Goal: Information Seeking & Learning: Learn about a topic

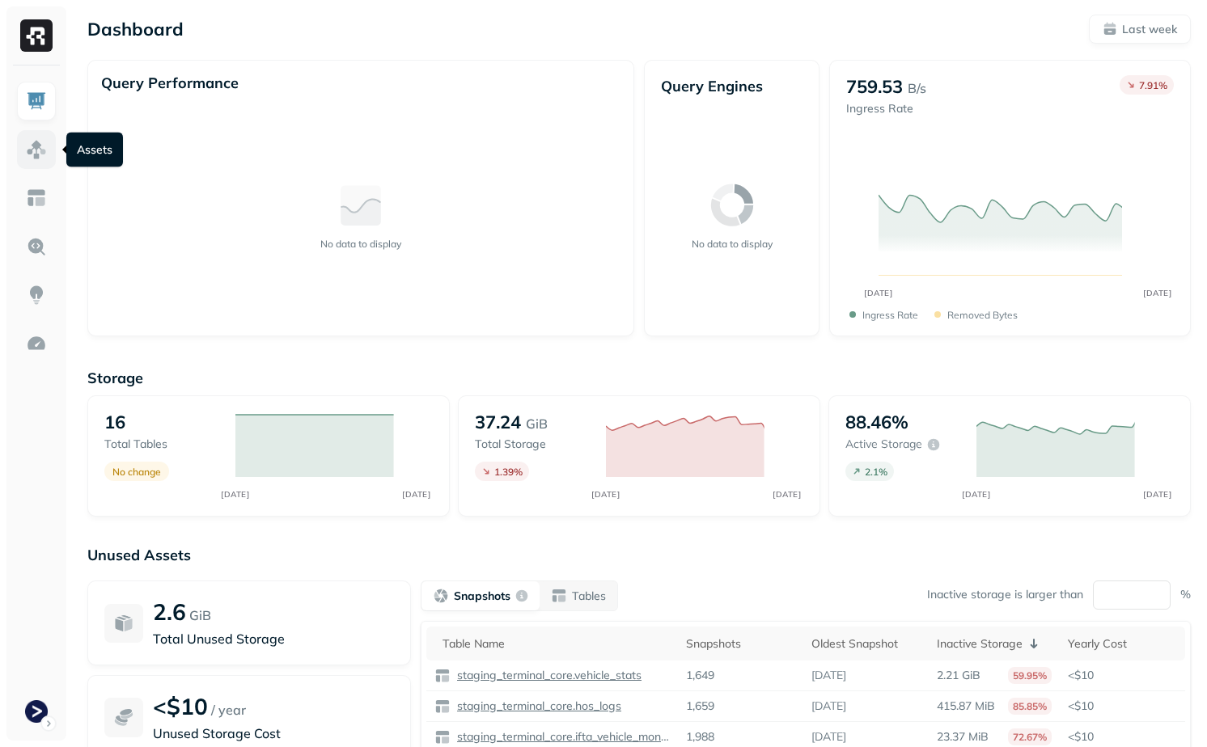
click at [29, 150] on img at bounding box center [36, 149] width 21 height 21
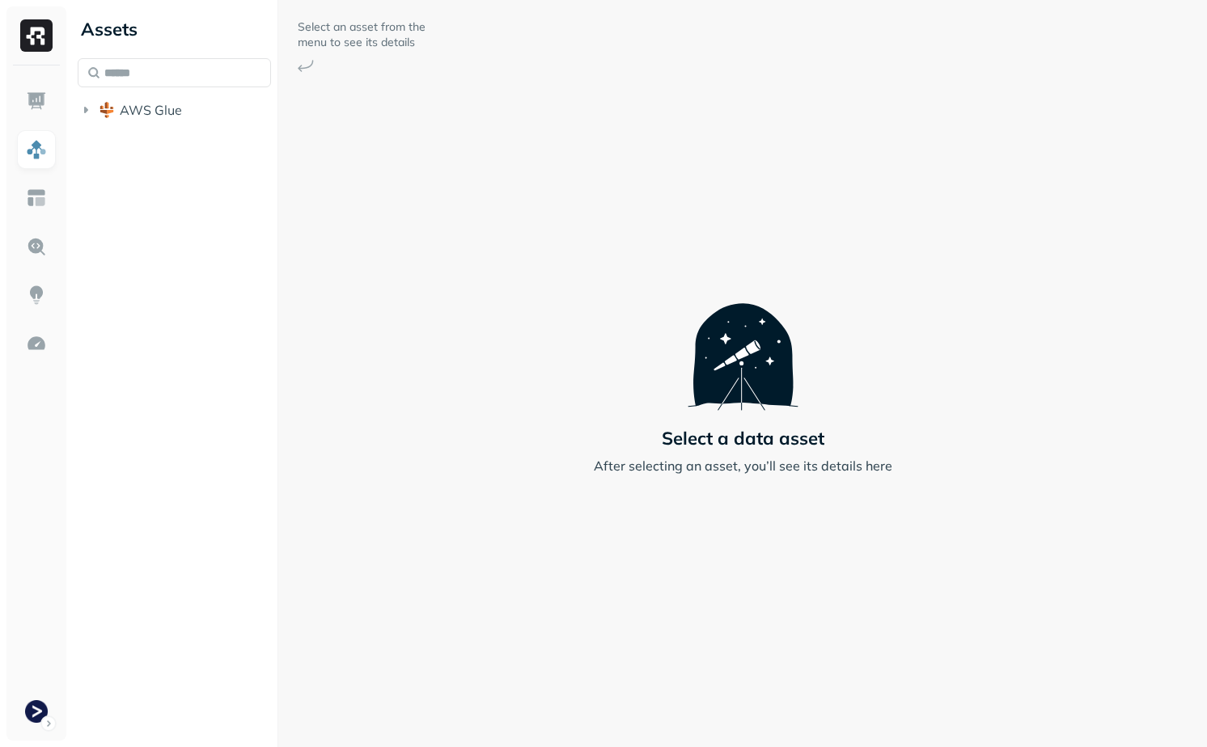
click at [142, 131] on div "Assets AWS Glue" at bounding box center [174, 66] width 206 height 133
click at [145, 105] on span "AWS Glue" at bounding box center [151, 110] width 62 height 16
click at [201, 149] on button "staging_terminal_core" at bounding box center [183, 141] width 178 height 26
click at [190, 175] on p "( 14 )" at bounding box center [187, 171] width 24 height 16
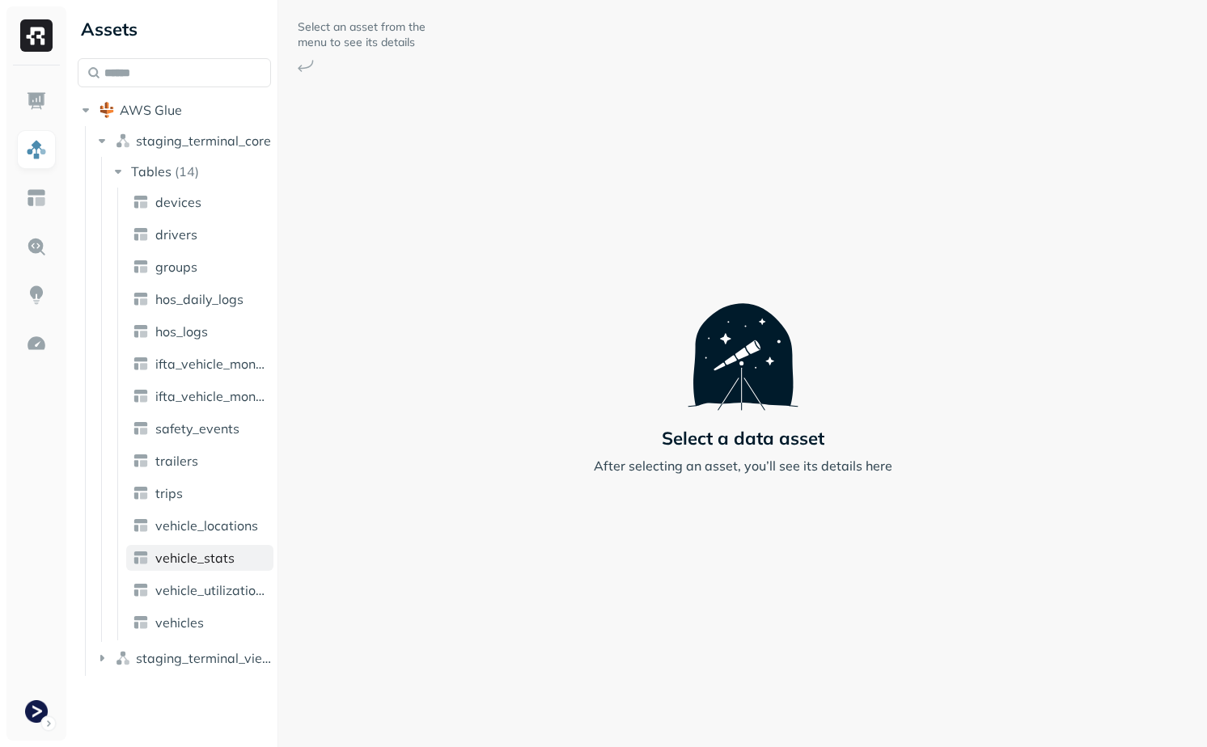
click at [201, 556] on span "vehicle_stats" at bounding box center [194, 558] width 79 height 16
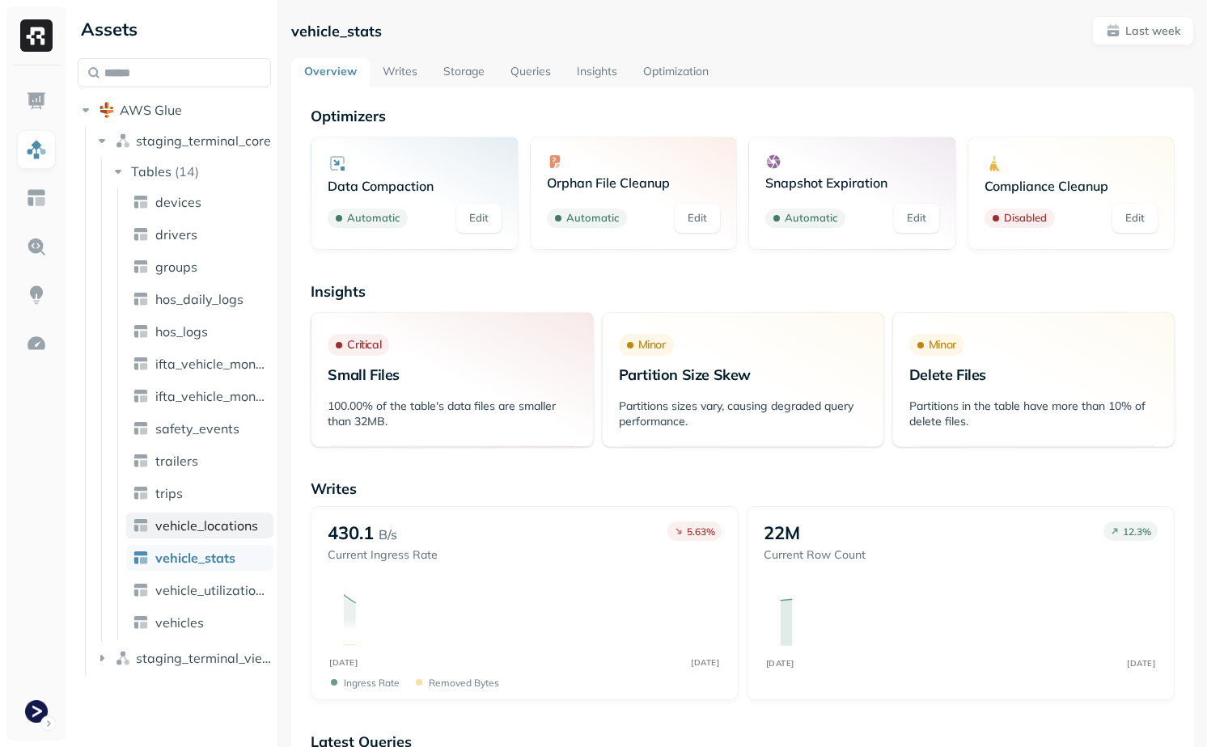
click at [204, 522] on span "vehicle_locations" at bounding box center [206, 526] width 103 height 16
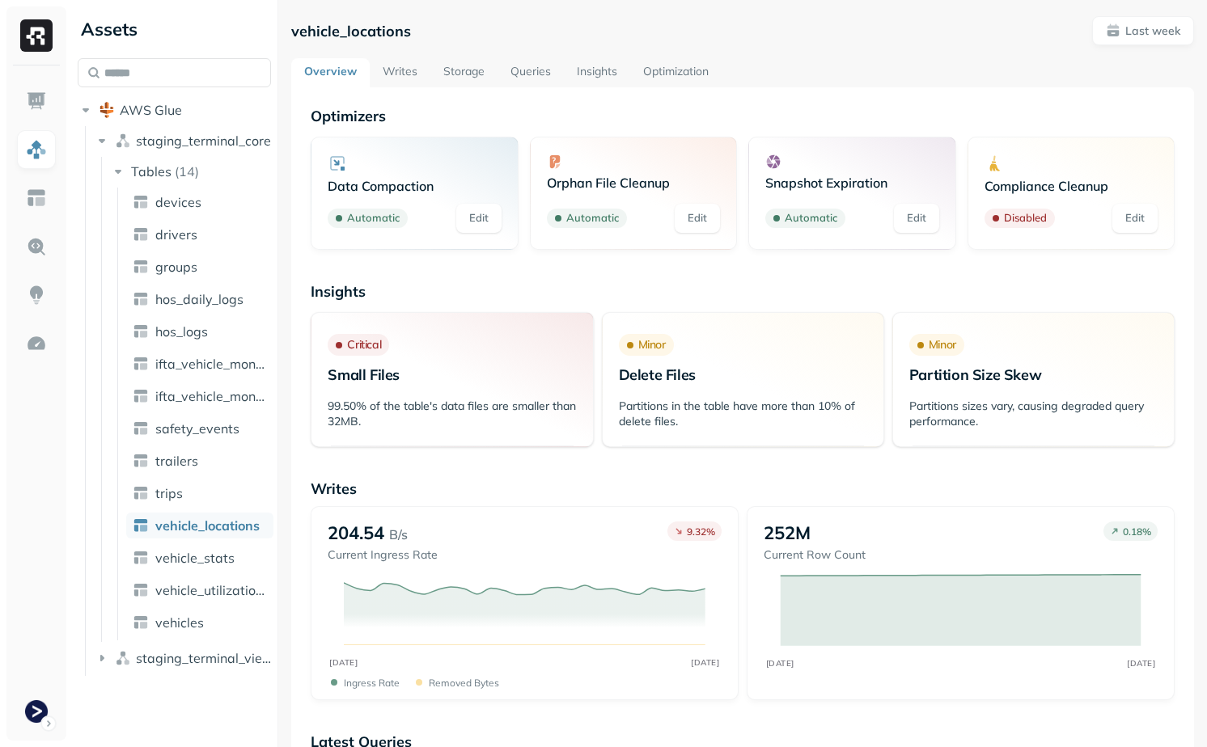
click at [397, 71] on link "Writes" at bounding box center [400, 72] width 61 height 29
click at [471, 74] on link "Storage" at bounding box center [463, 72] width 67 height 29
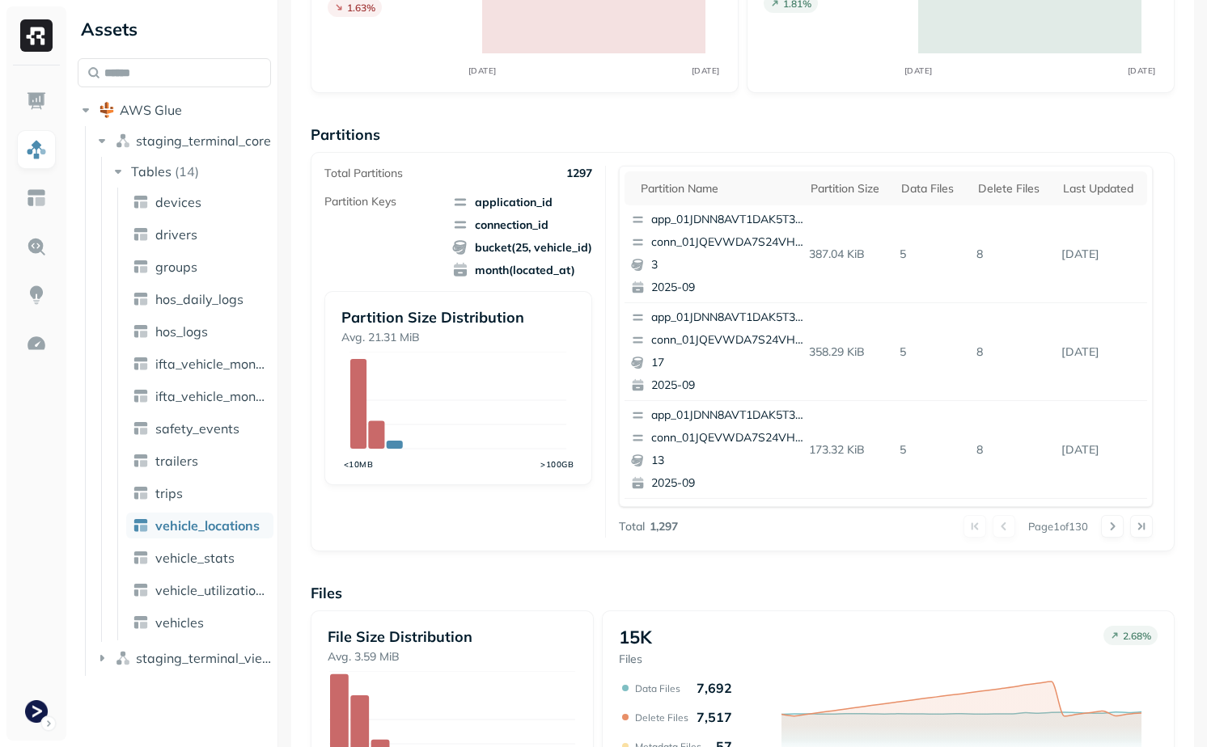
scroll to position [205, 0]
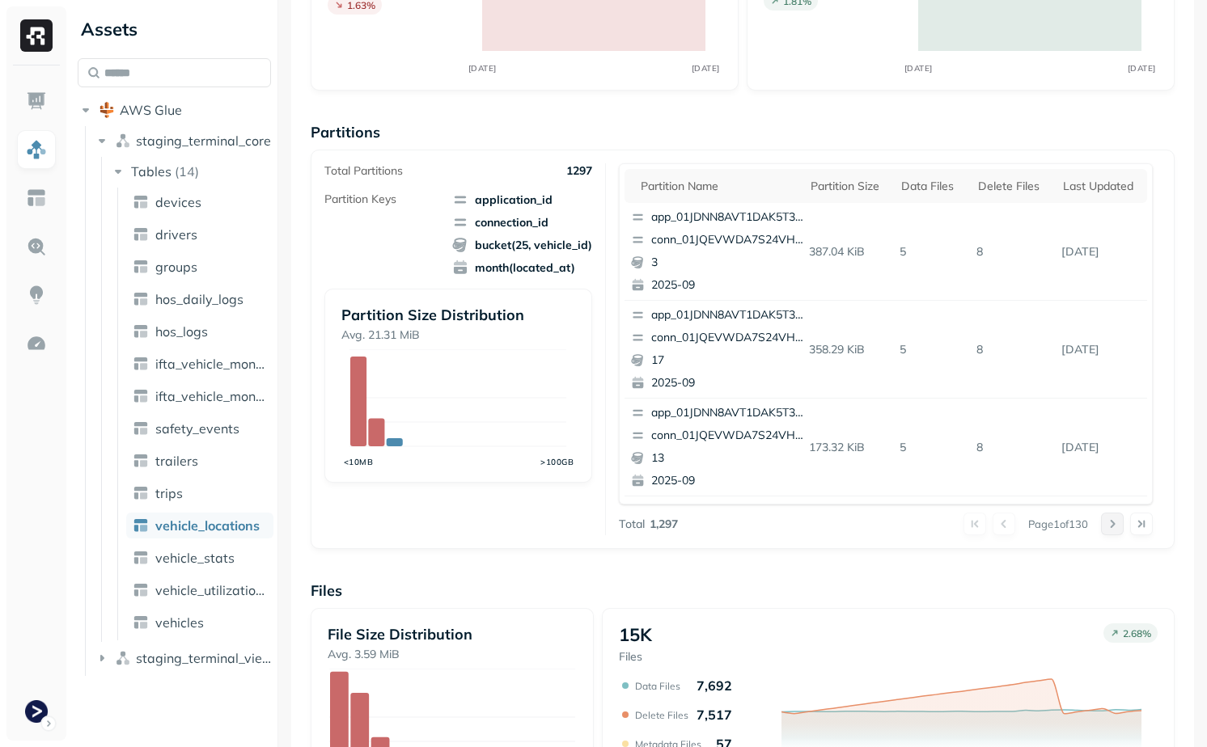
click at [1117, 526] on button at bounding box center [1112, 524] width 23 height 23
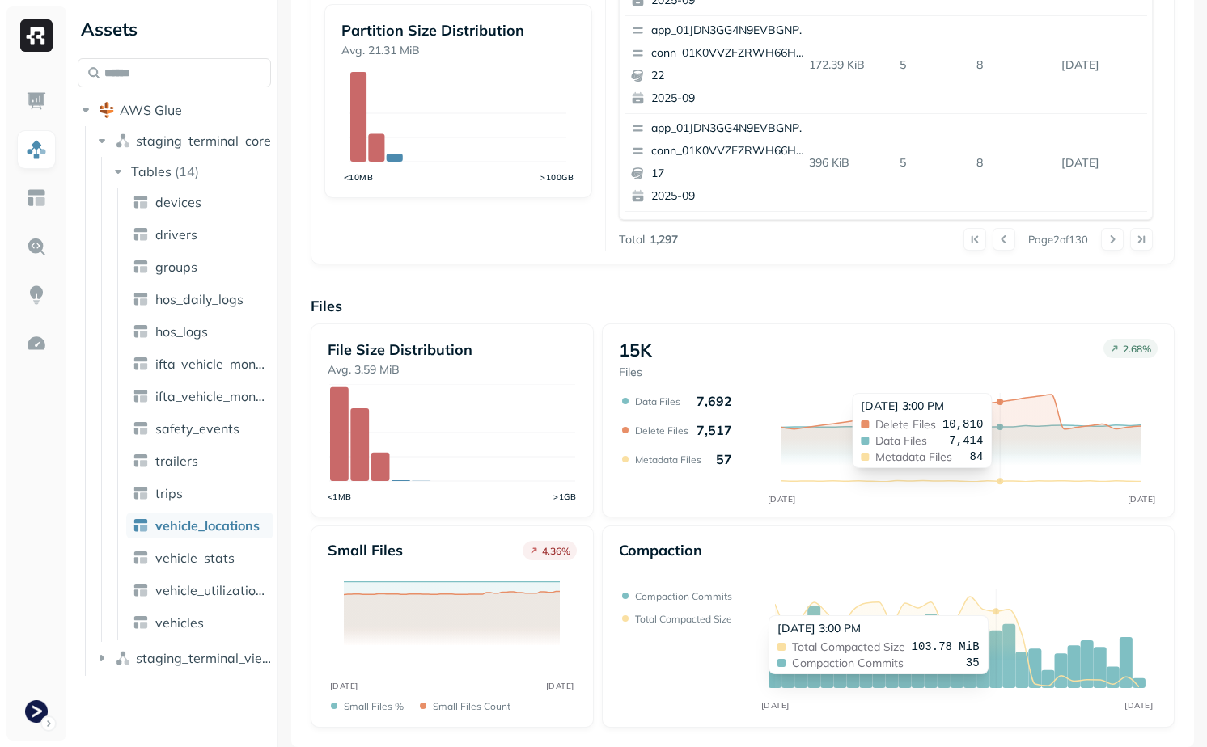
scroll to position [0, 0]
